Goal: Contribute content

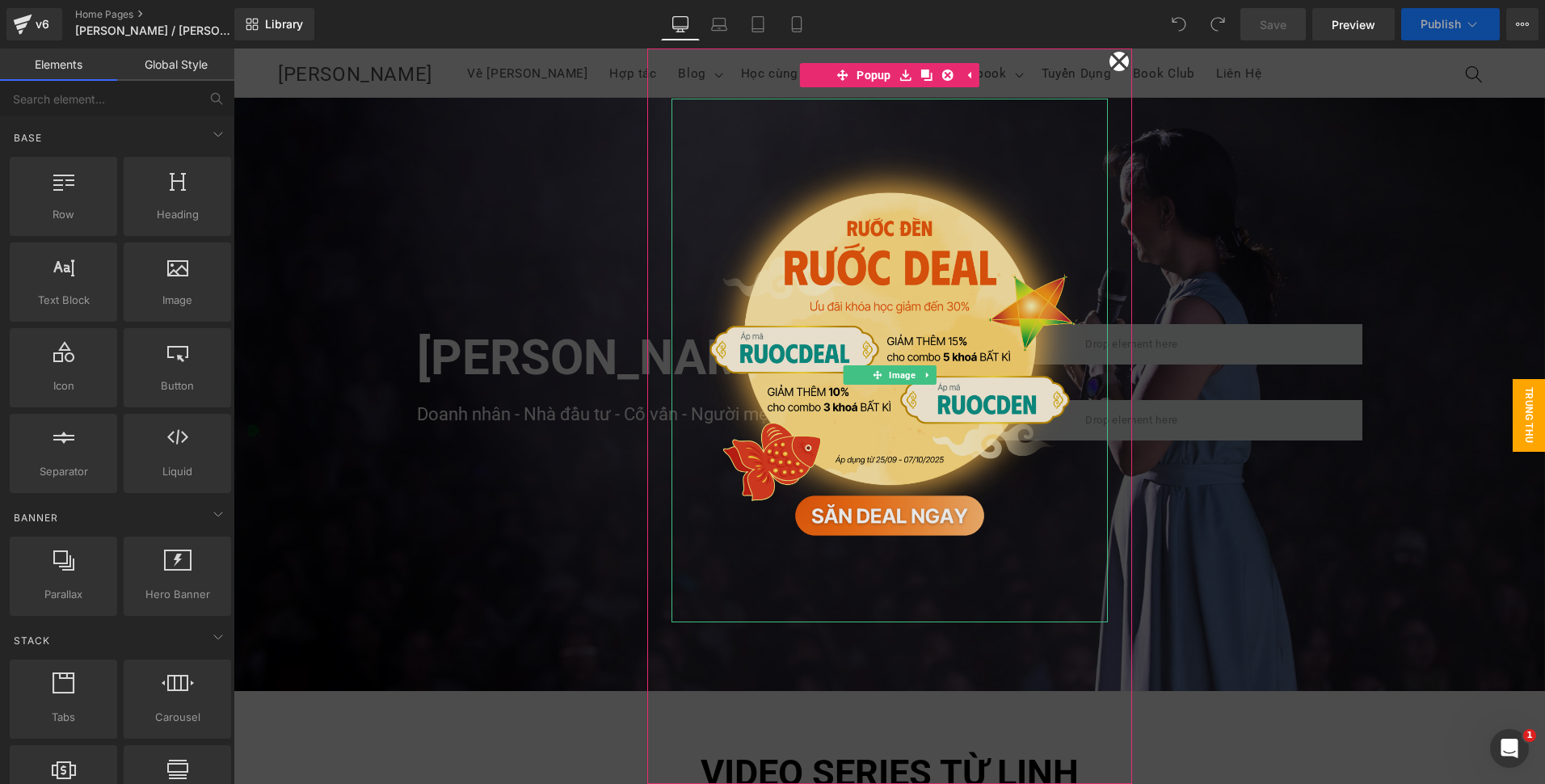
click at [923, 410] on img at bounding box center [890, 360] width 437 height 523
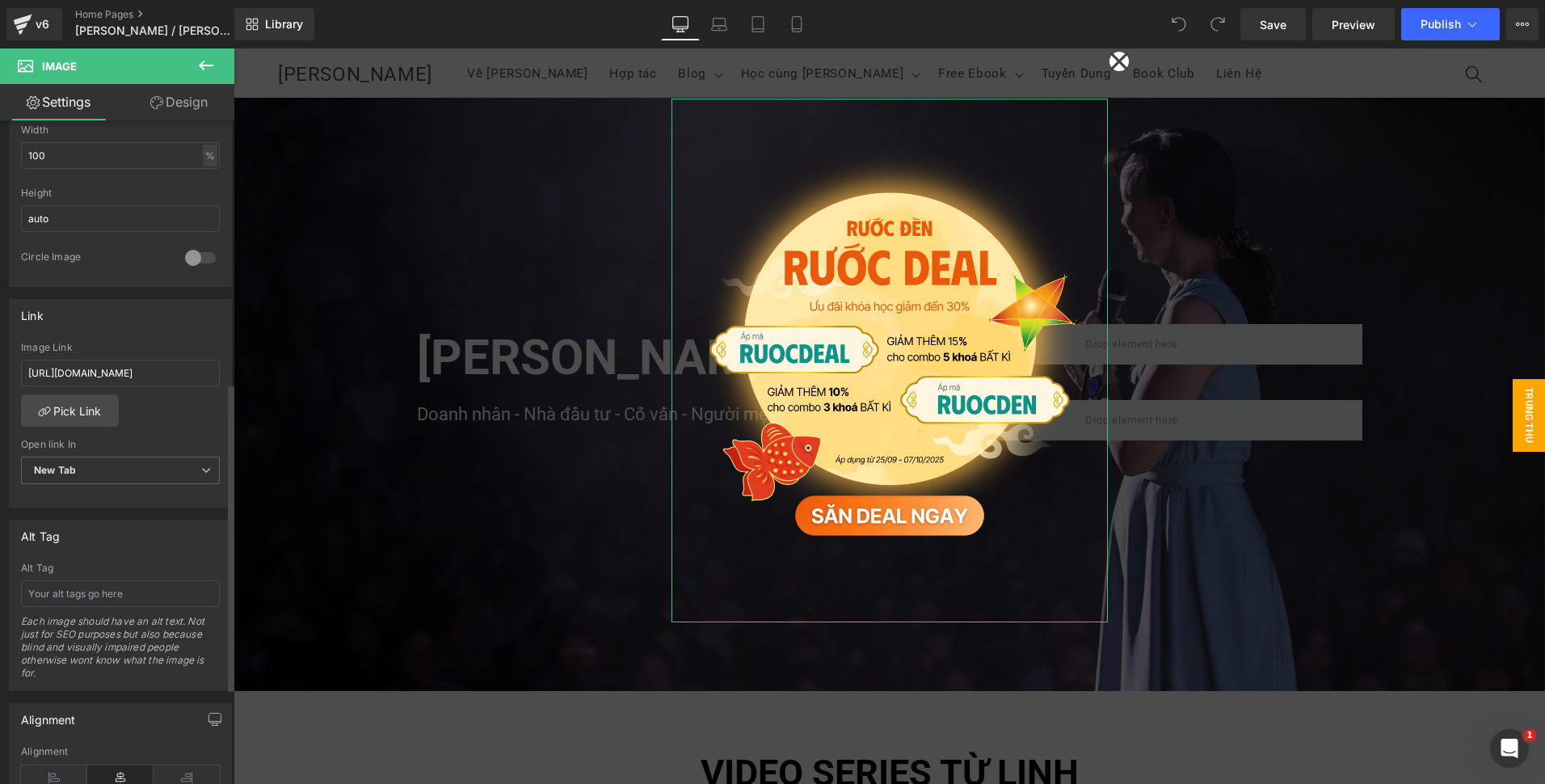
scroll to position [566, 0]
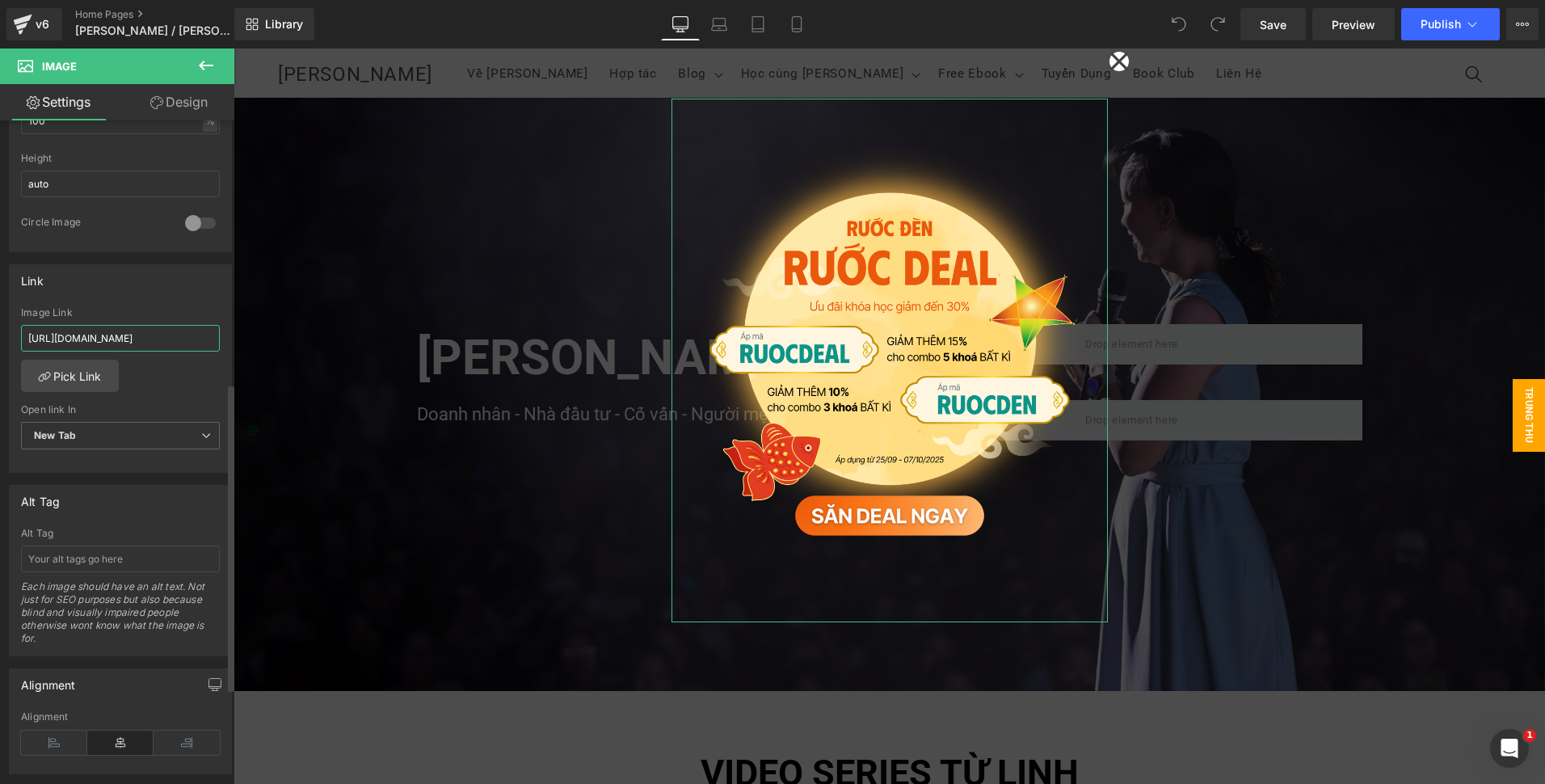
click at [95, 347] on input "[URL][DOMAIN_NAME]" at bounding box center [121, 338] width 199 height 27
type input "[URL][DOMAIN_NAME]"
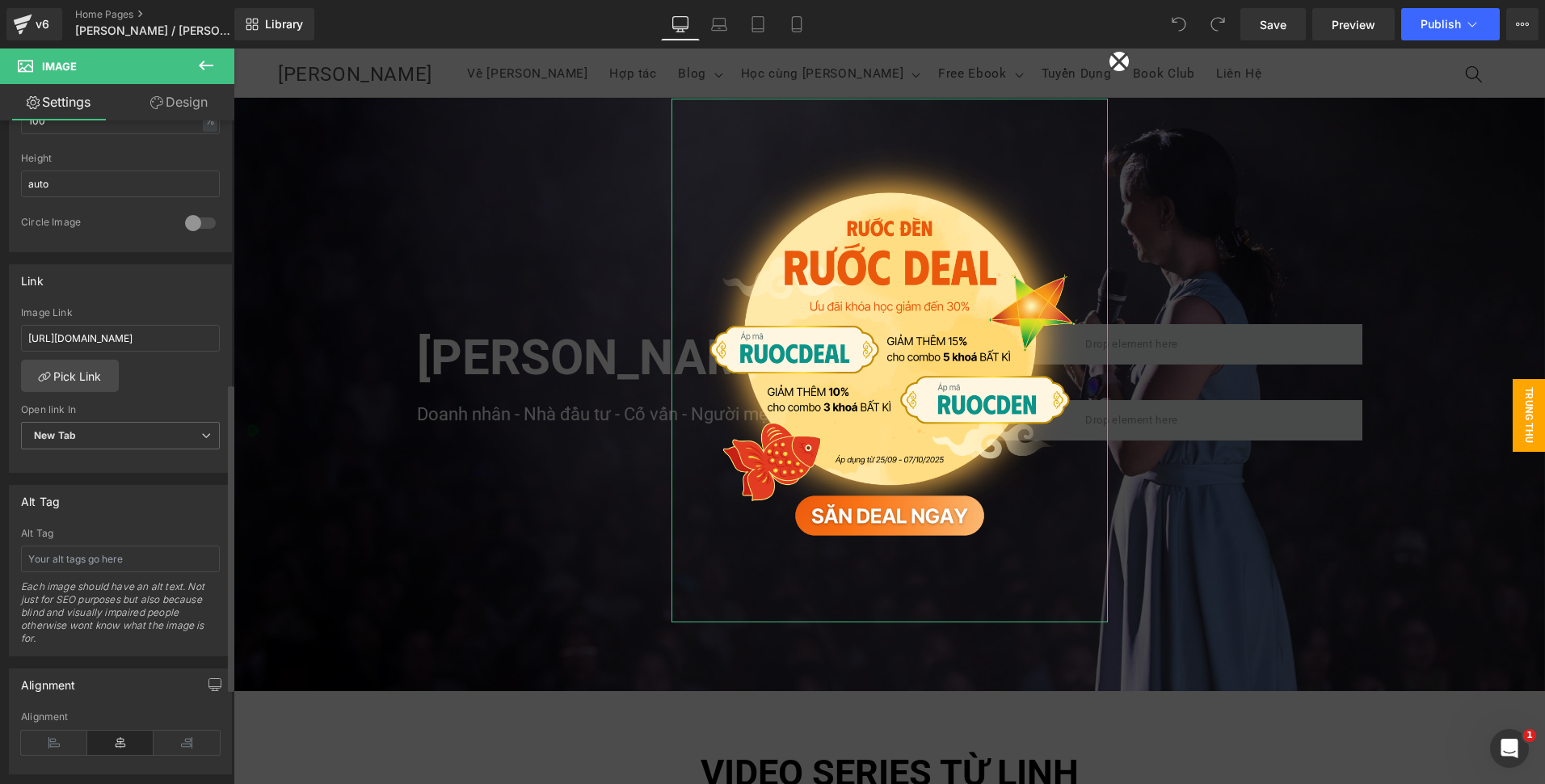
scroll to position [0, 0]
click at [166, 374] on div "[URL][DOMAIN_NAME] Image Link [URL][DOMAIN_NAME] Pick Link Current Tab New Tab …" at bounding box center [121, 390] width 221 height 166
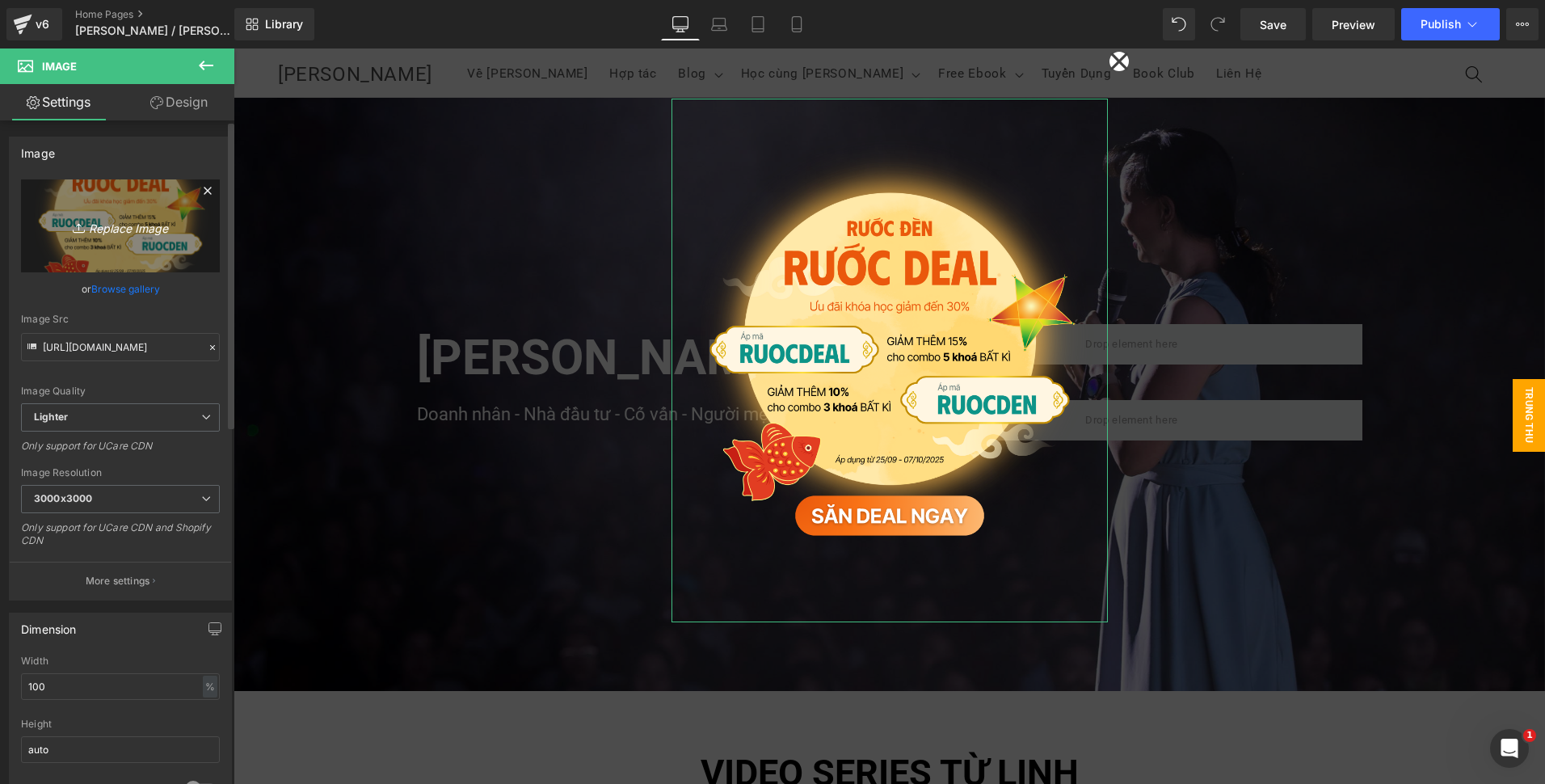
click at [109, 231] on icon "Replace Image" at bounding box center [121, 226] width 129 height 20
type input "C:\fakepath\NEW (4).png"
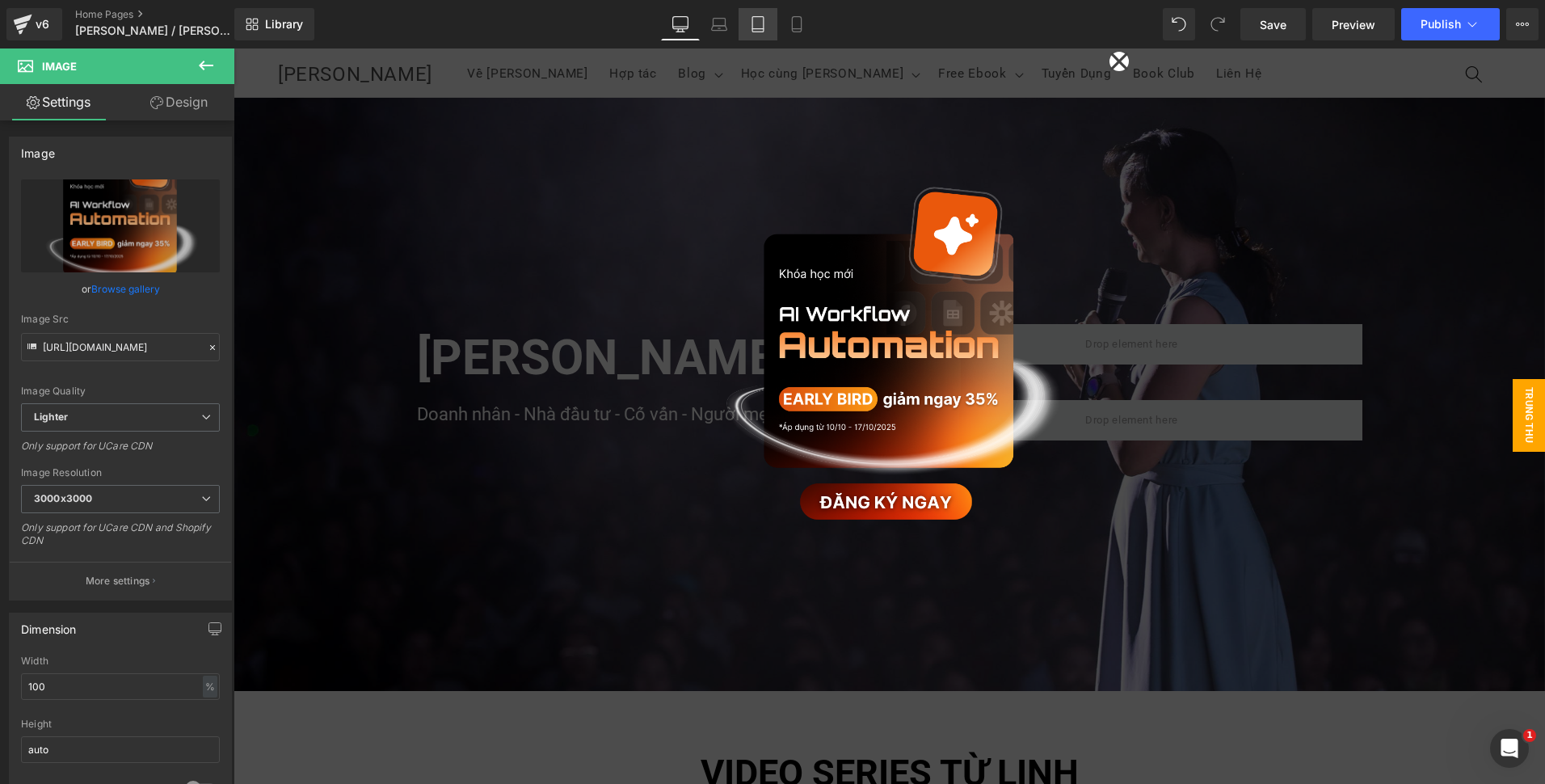
click at [766, 29] on icon at bounding box center [758, 25] width 17 height 17
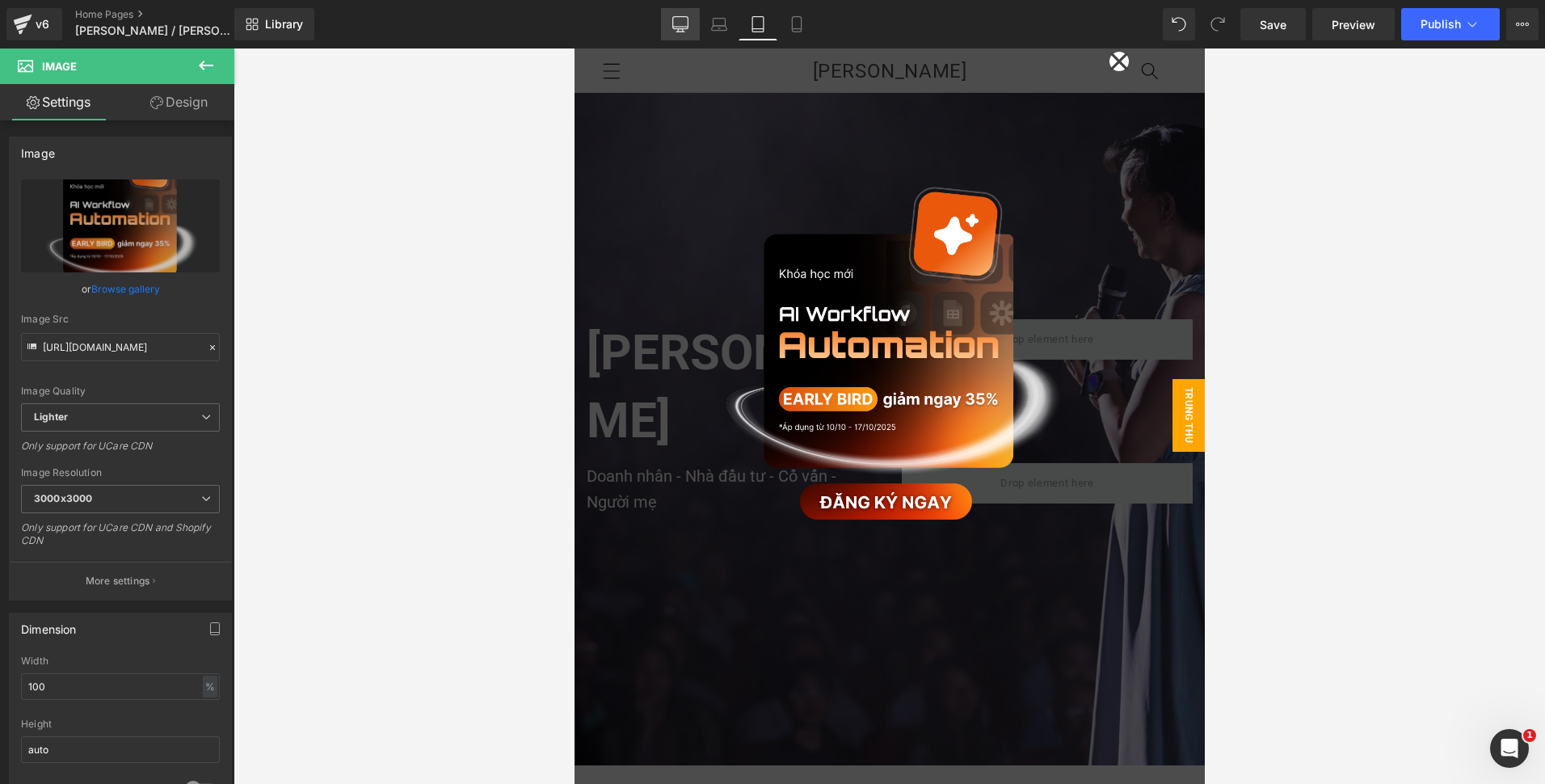
click at [671, 32] on link "Desktop" at bounding box center [680, 24] width 39 height 32
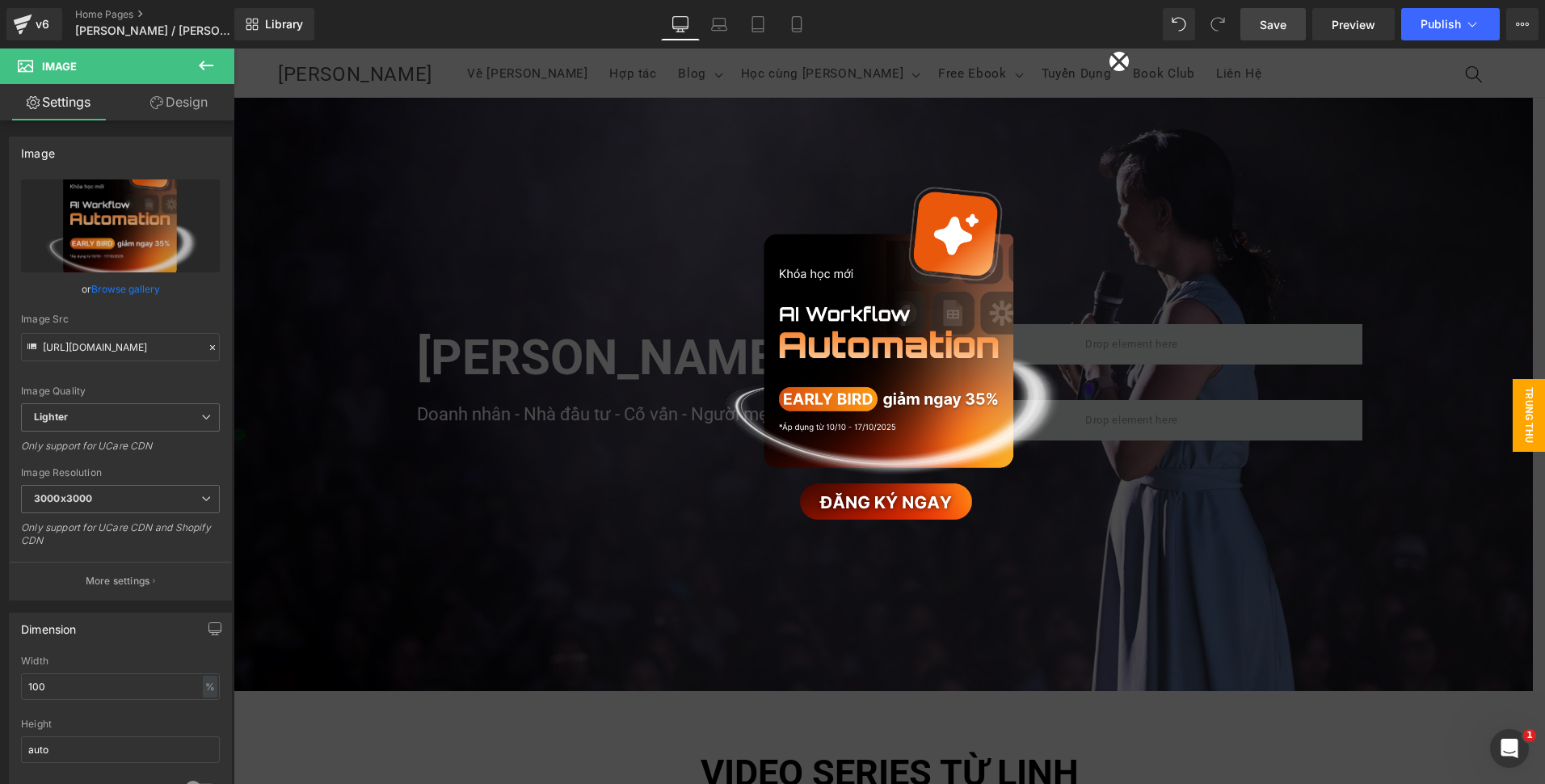
click at [1267, 35] on link "Save" at bounding box center [1272, 24] width 65 height 32
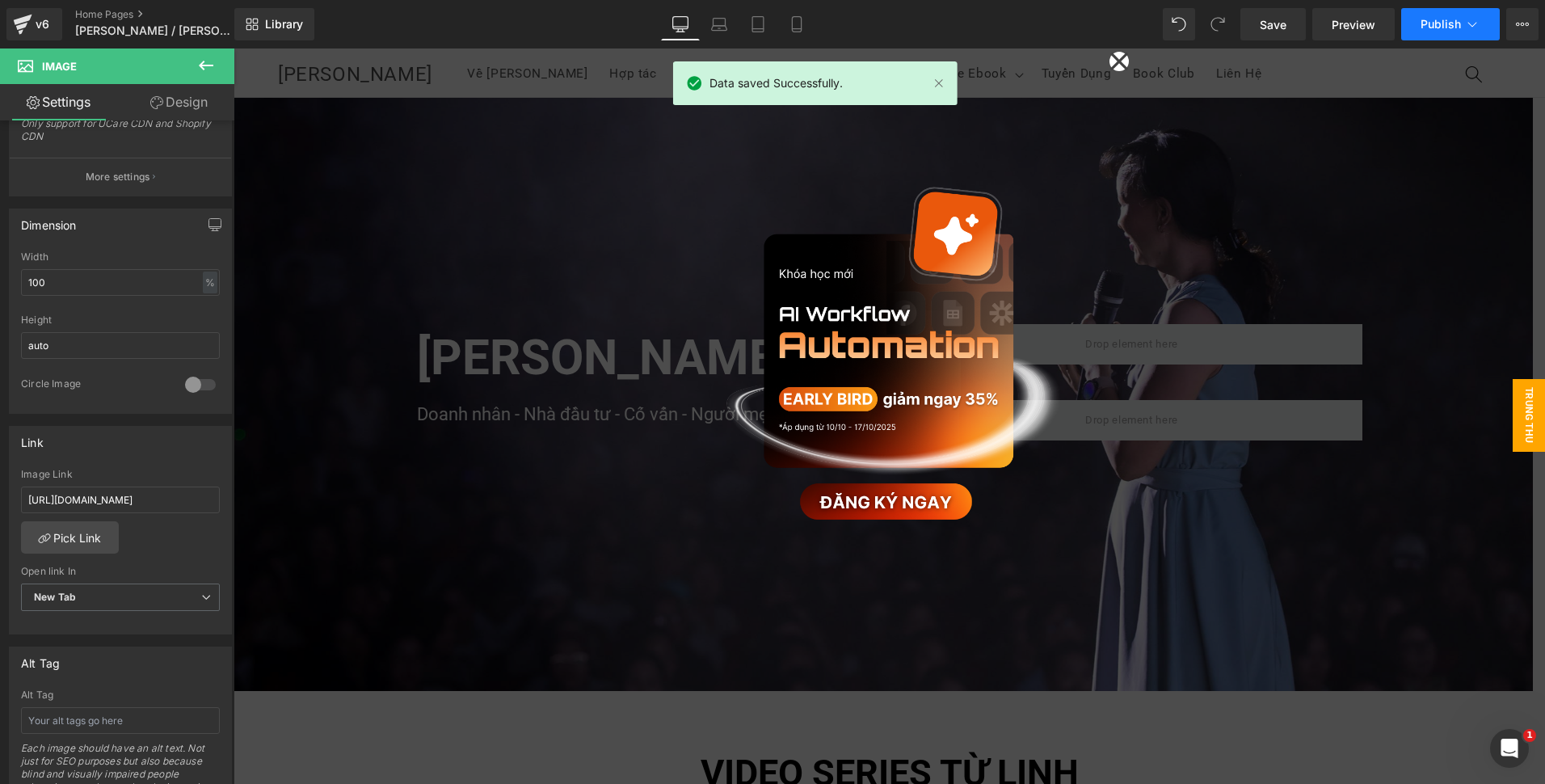
click at [1429, 20] on span "Publish" at bounding box center [1441, 24] width 41 height 13
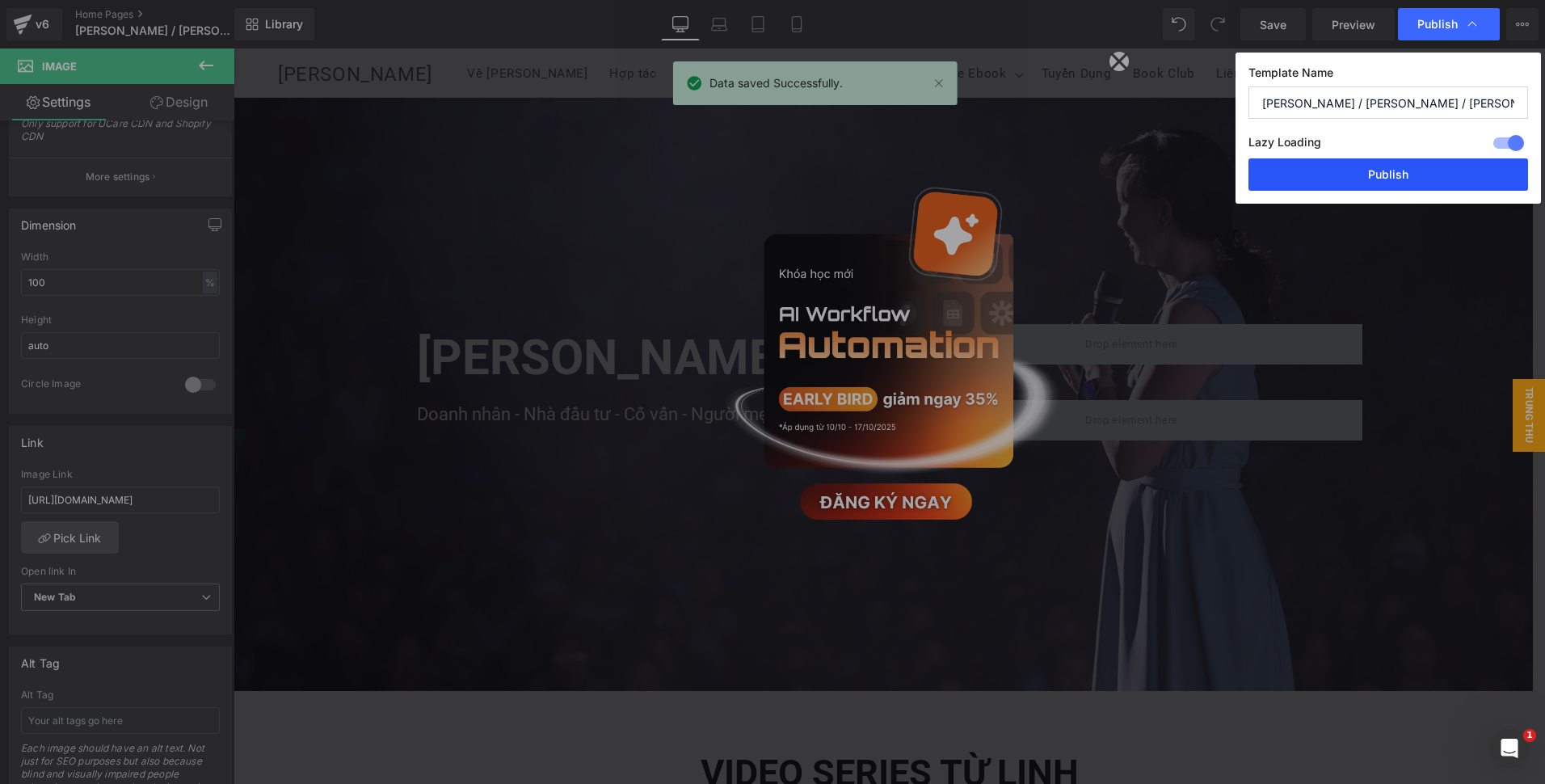
click at [1331, 178] on button "Publish" at bounding box center [1387, 174] width 279 height 32
